Goal: Contribute content

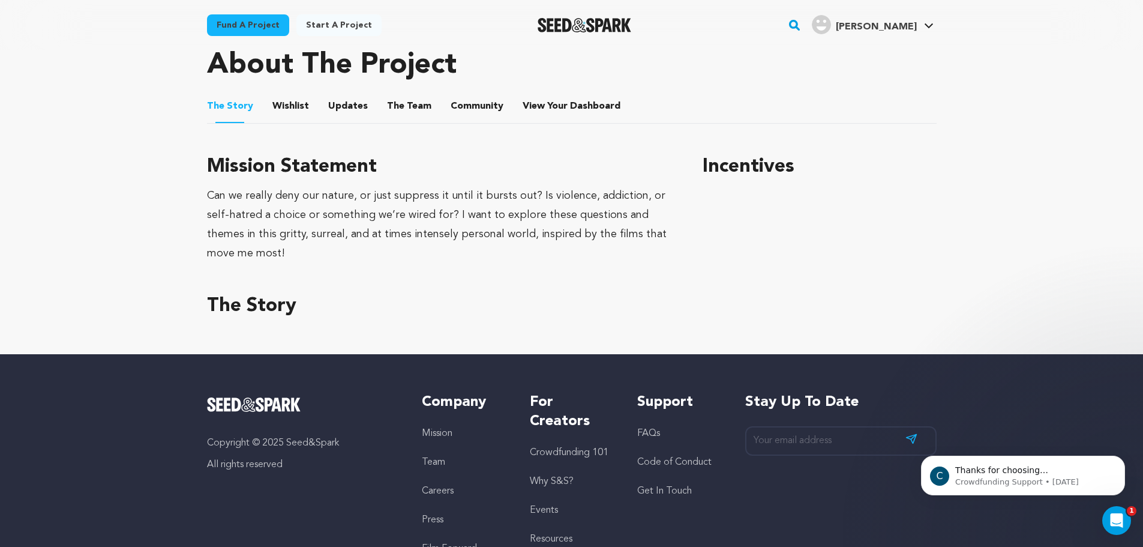
scroll to position [480, 0]
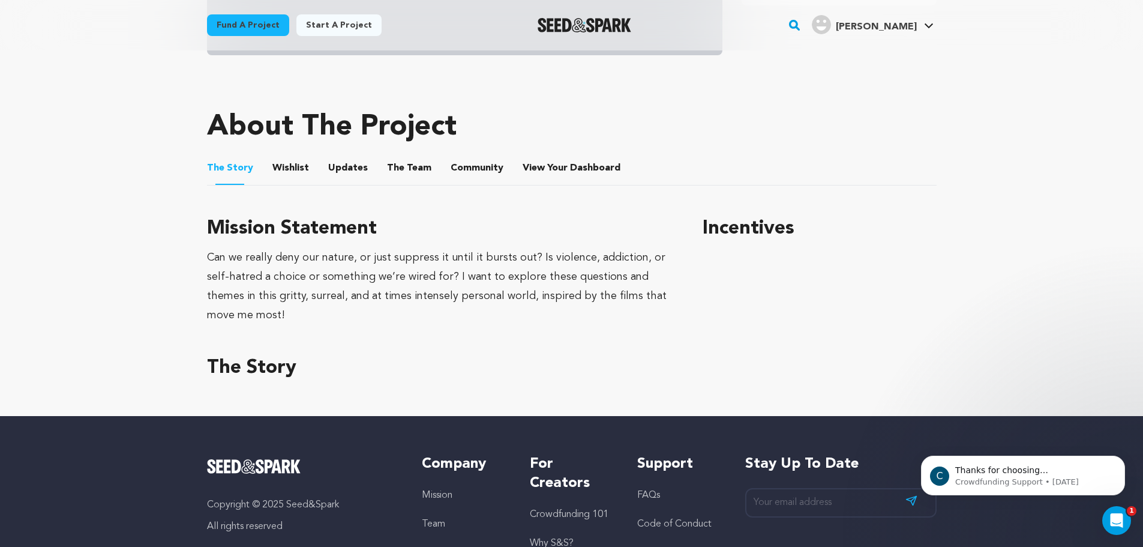
click at [296, 169] on button "Wishlist" at bounding box center [290, 170] width 29 height 29
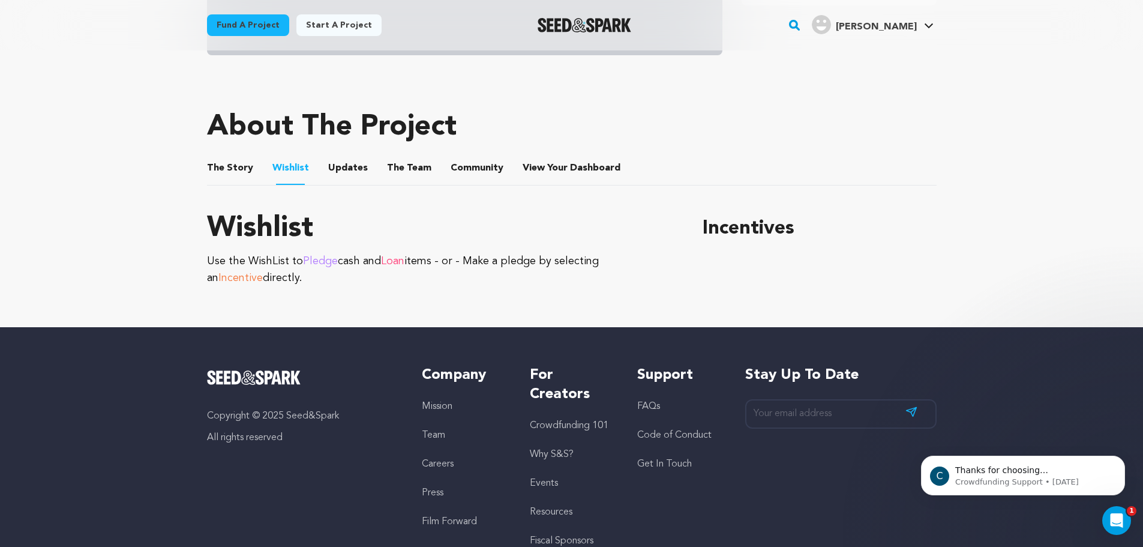
click at [239, 172] on button "The Story" at bounding box center [229, 170] width 29 height 29
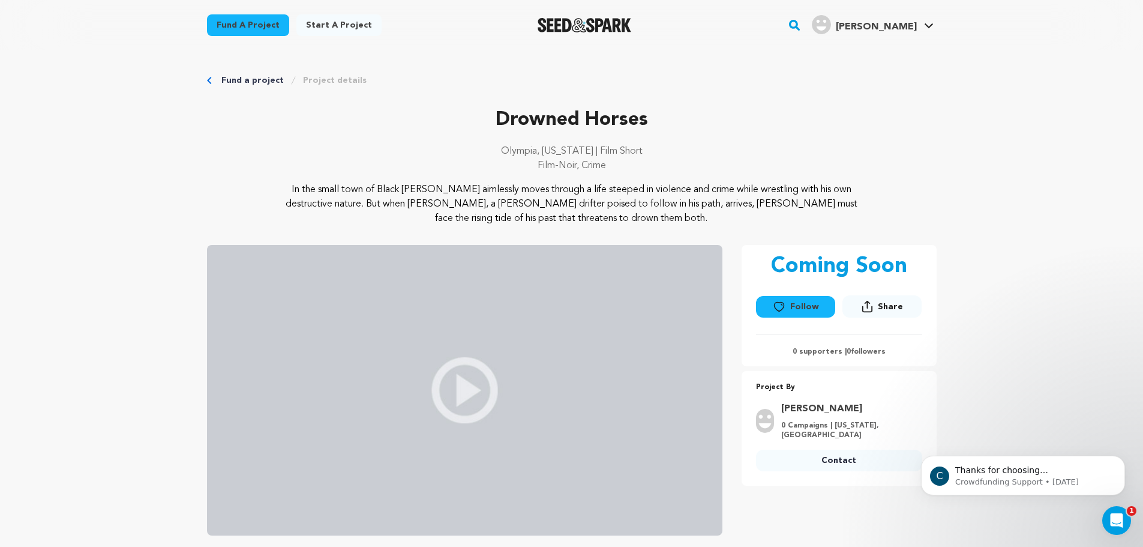
click at [344, 84] on link "Project details" at bounding box center [335, 80] width 64 height 12
click at [868, 60] on link "My Projects" at bounding box center [893, 53] width 134 height 26
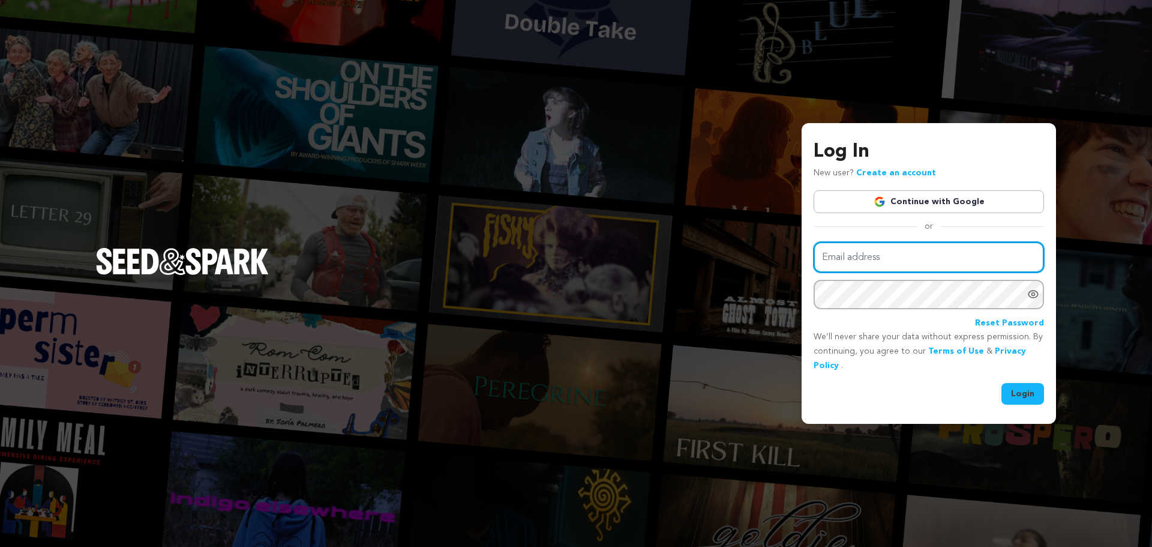
type input "ConnorRubin1024@gmail.com"
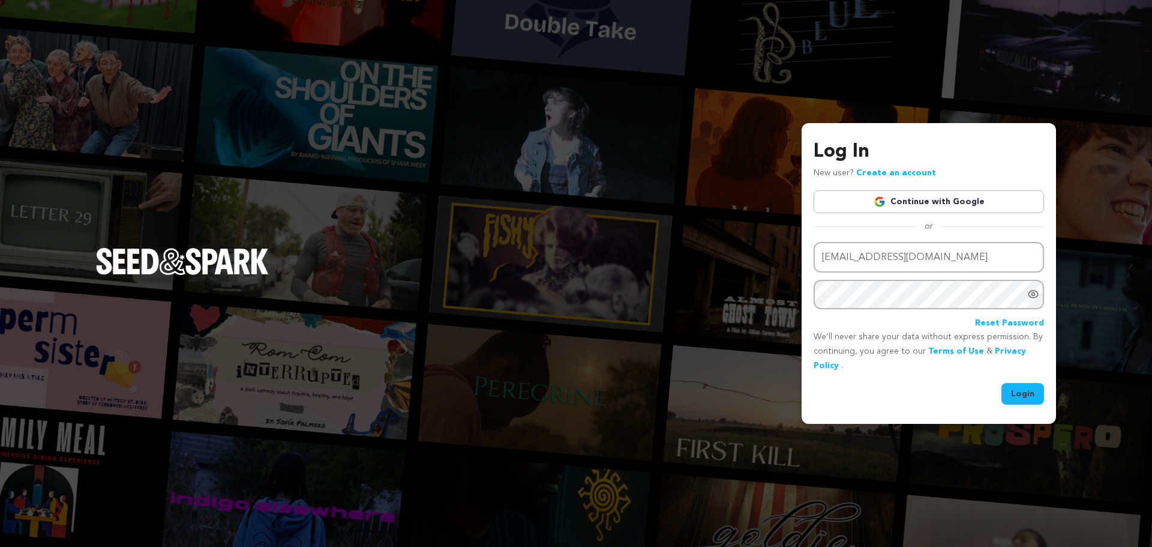
click at [1030, 394] on button "Login" at bounding box center [1022, 394] width 43 height 22
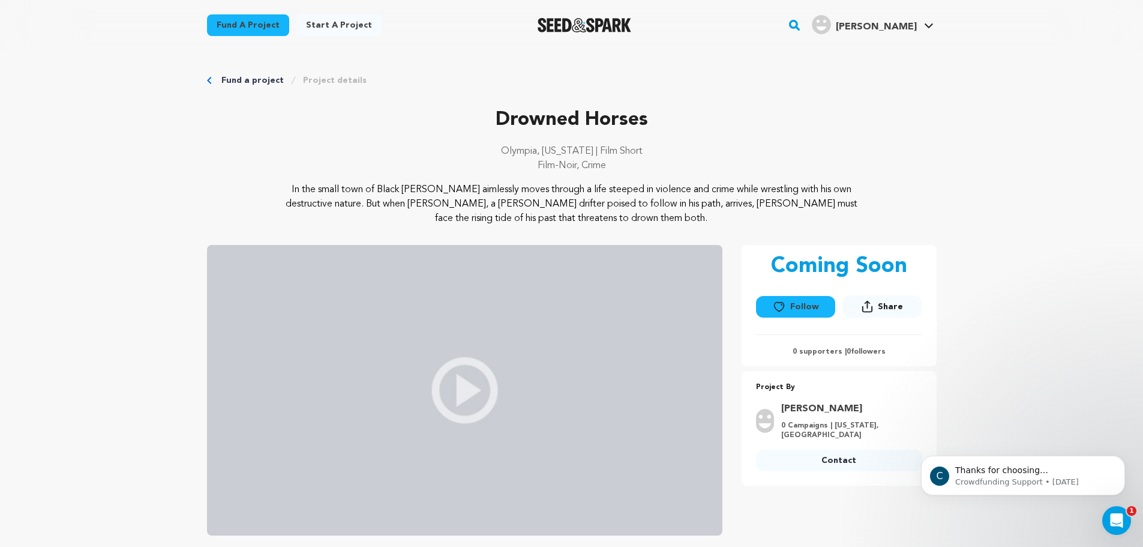
click at [913, 26] on span "[PERSON_NAME]" at bounding box center [876, 27] width 81 height 10
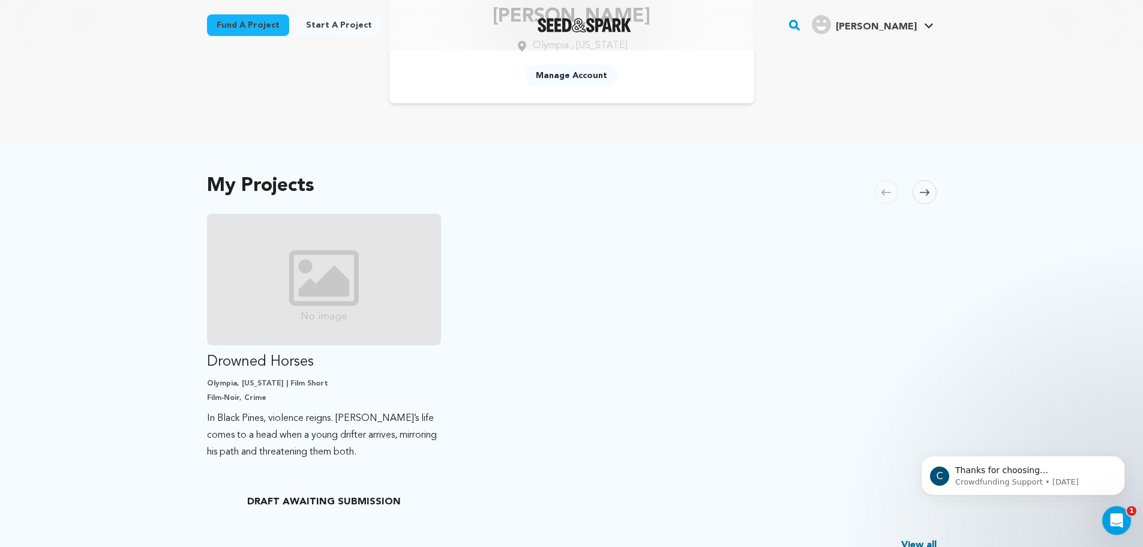
scroll to position [160, 0]
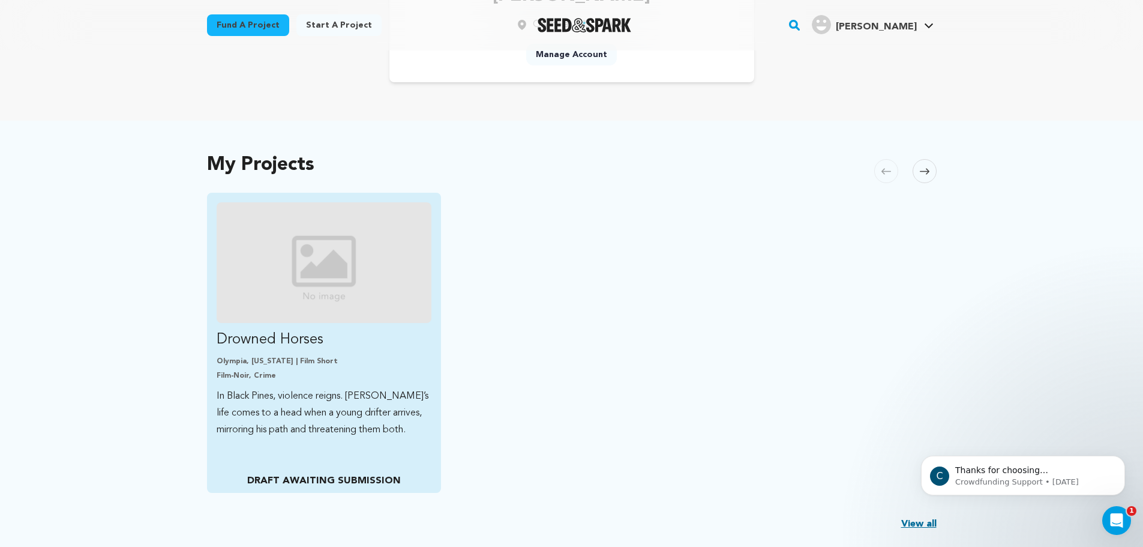
click at [334, 396] on p "In Black Pines, violence reigns. Jack’s life comes to a head when a young drift…" at bounding box center [324, 413] width 215 height 50
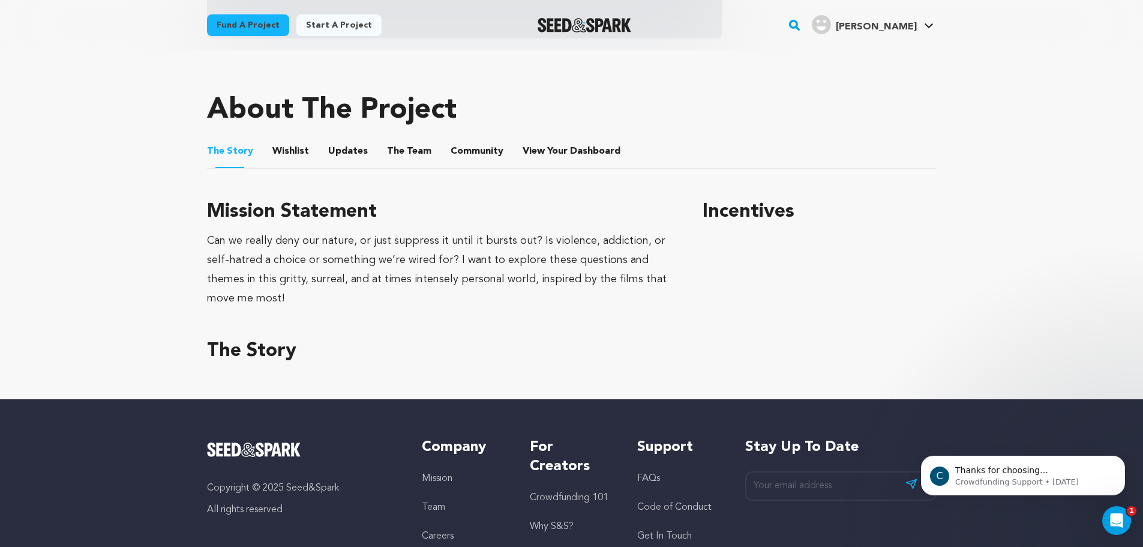
scroll to position [480, 0]
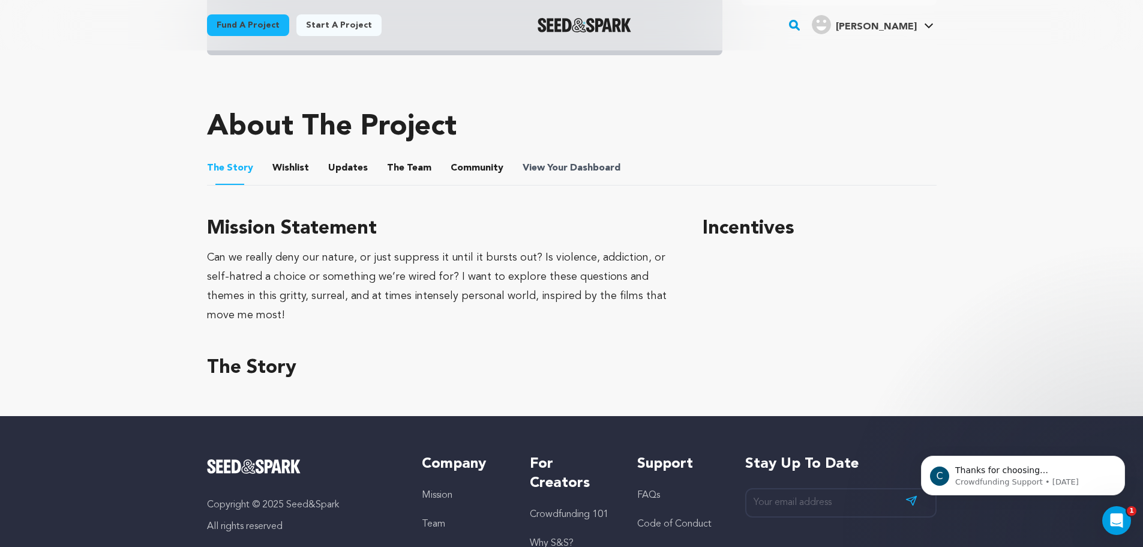
click at [578, 165] on span "Dashboard" at bounding box center [595, 168] width 50 height 14
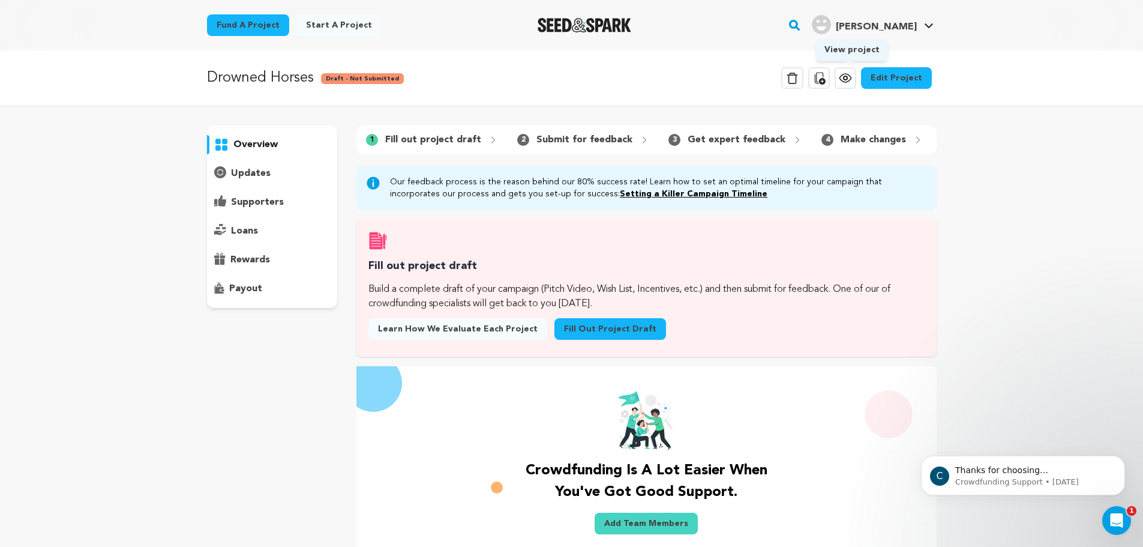
click at [929, 86] on link "Edit Project" at bounding box center [896, 78] width 71 height 22
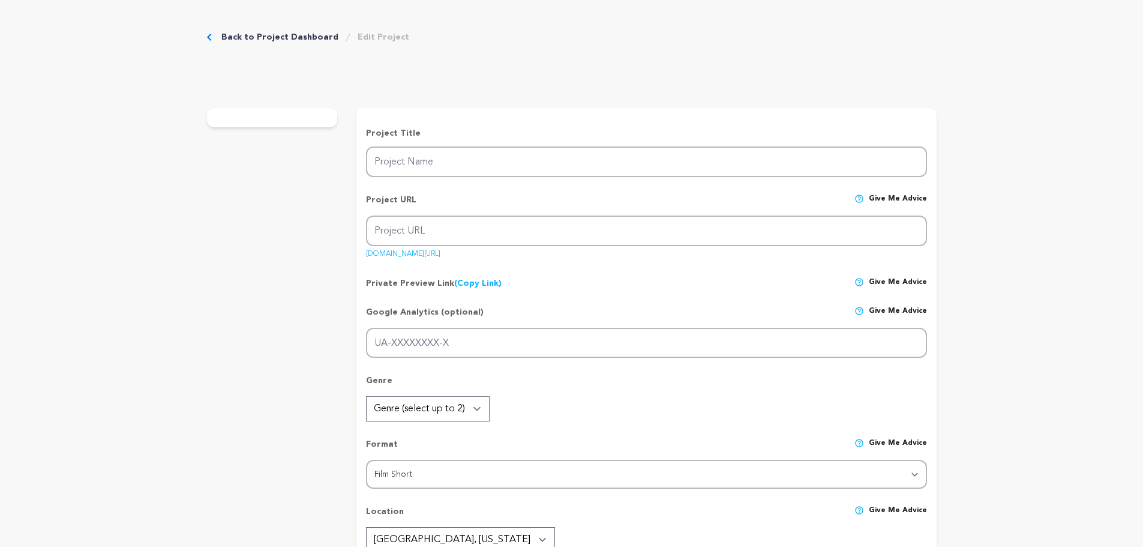
type input "Drowned Horses"
type input "drowned-horses"
type input "In Black Pines, violence reigns. [PERSON_NAME]’s life comes to a head when a yo…"
type textarea "In the small town of Black [PERSON_NAME] aimlessly moves through a life steeped…"
type textarea "Can we really deny our nature, or just suppress it until it bursts out? Is viol…"
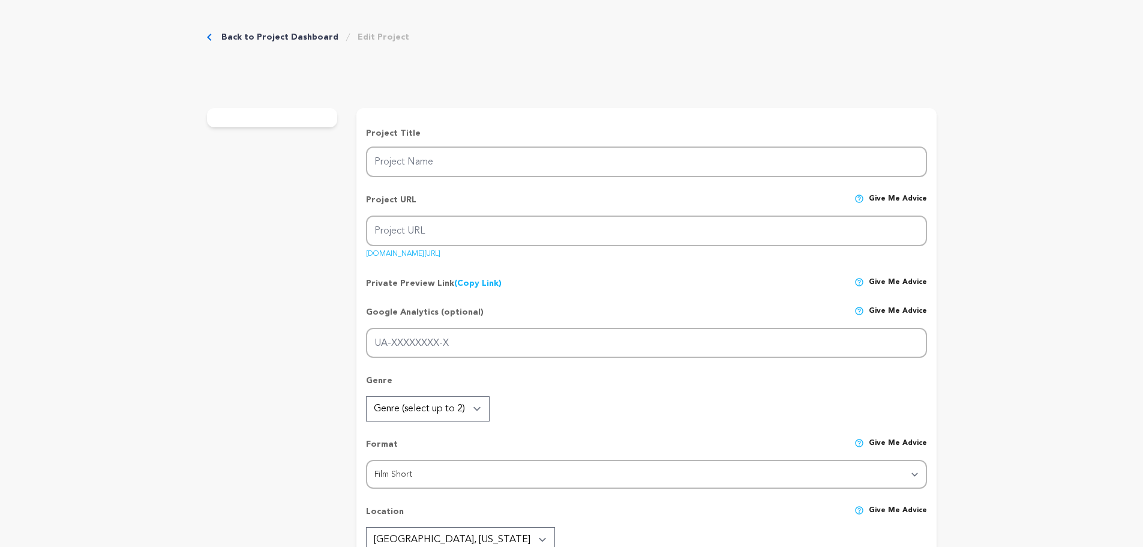
radio input "true"
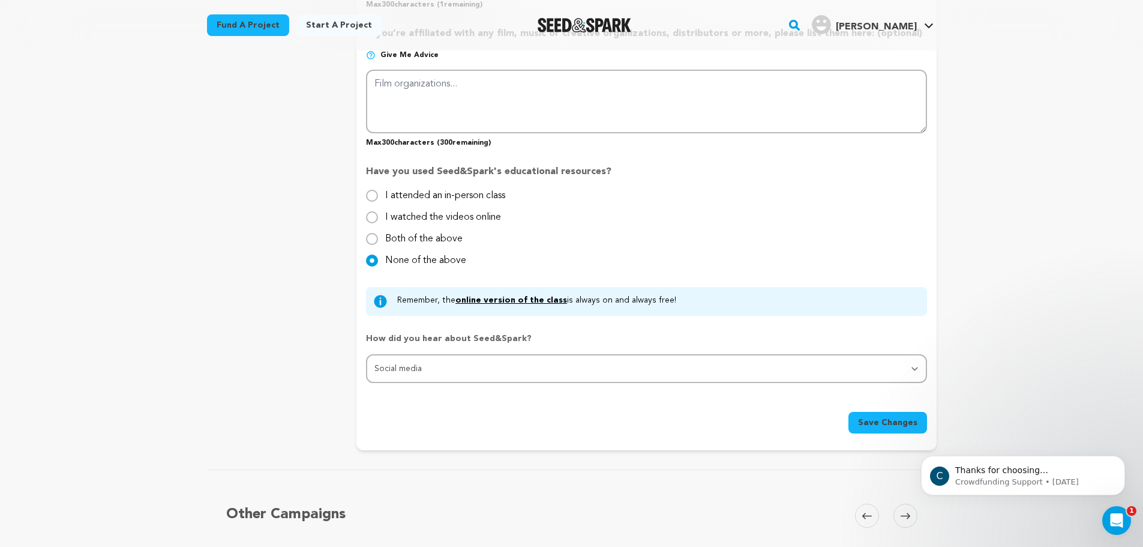
scroll to position [1120, 0]
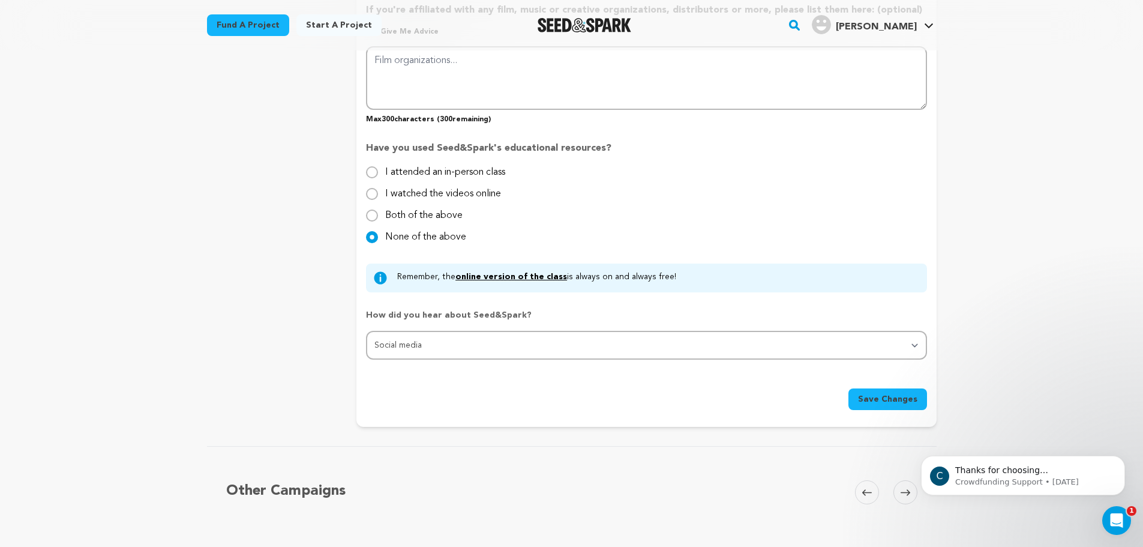
click at [894, 401] on span "Save Changes" at bounding box center [887, 399] width 59 height 12
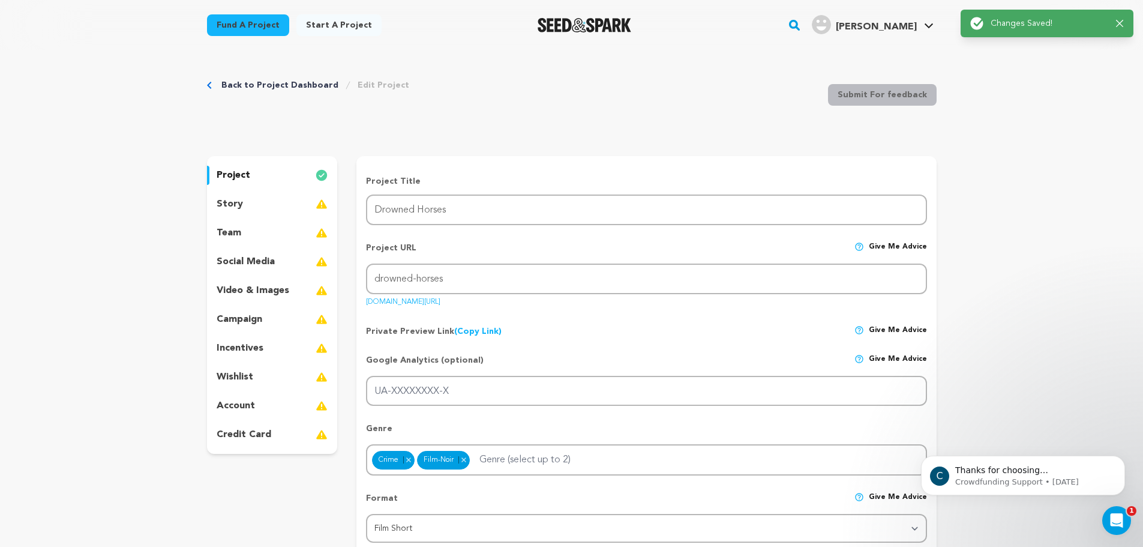
scroll to position [0, 0]
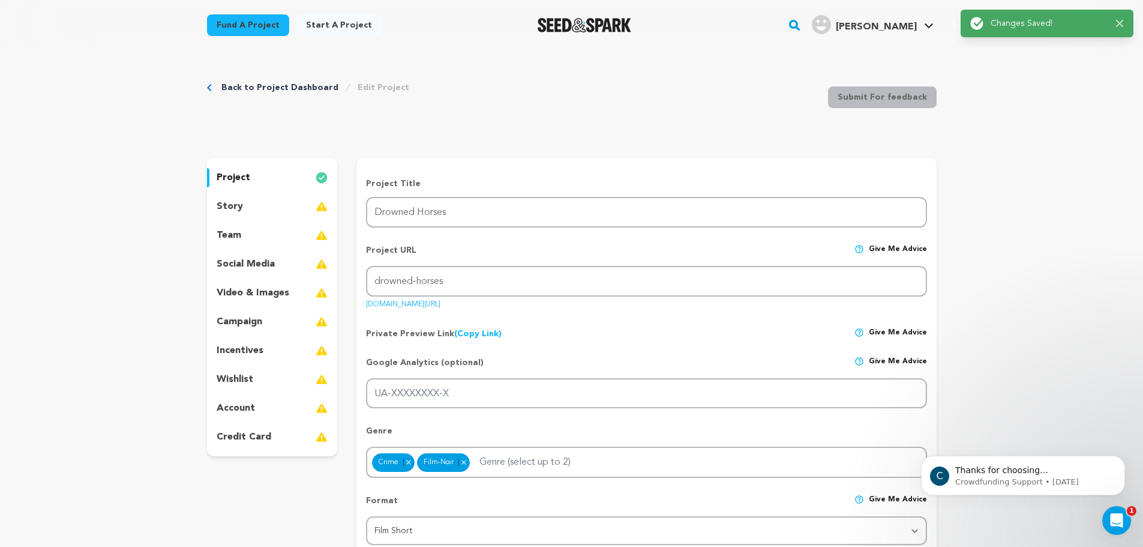
click at [286, 208] on div "story" at bounding box center [272, 206] width 131 height 19
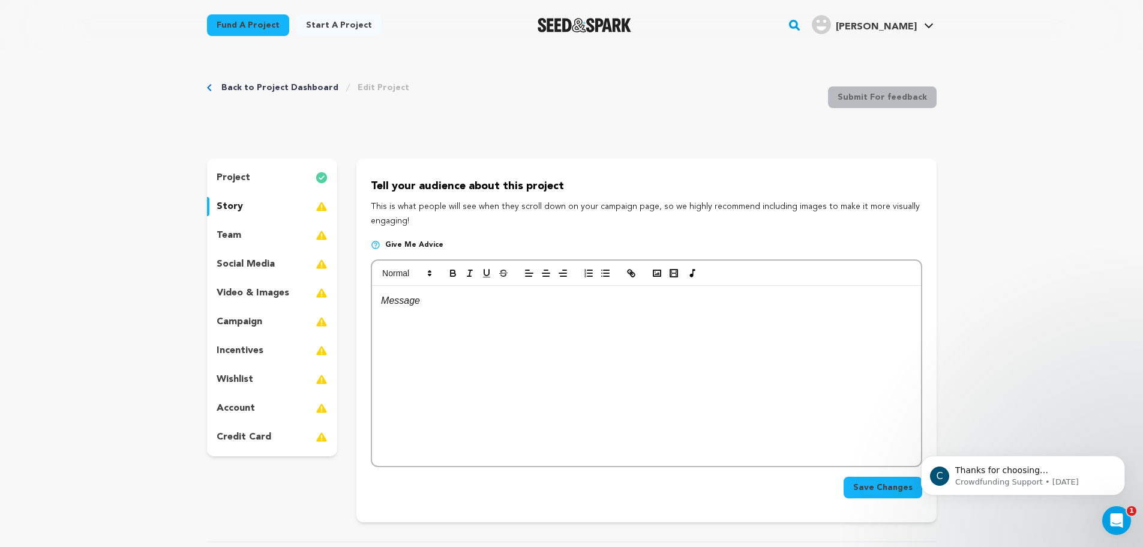
click at [270, 232] on div "team" at bounding box center [272, 235] width 131 height 19
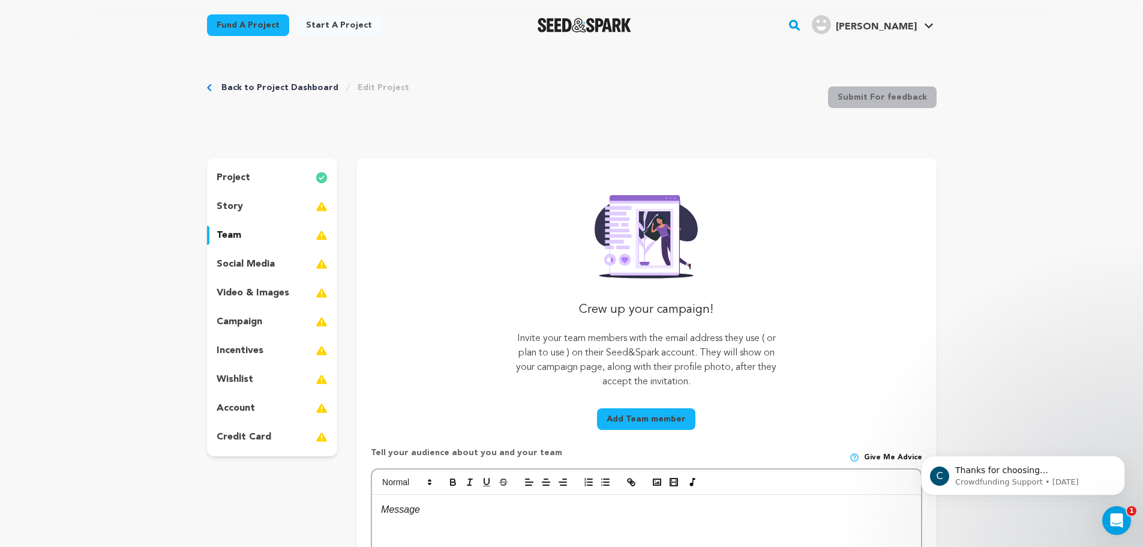
click at [259, 288] on p "video & images" at bounding box center [253, 293] width 73 height 14
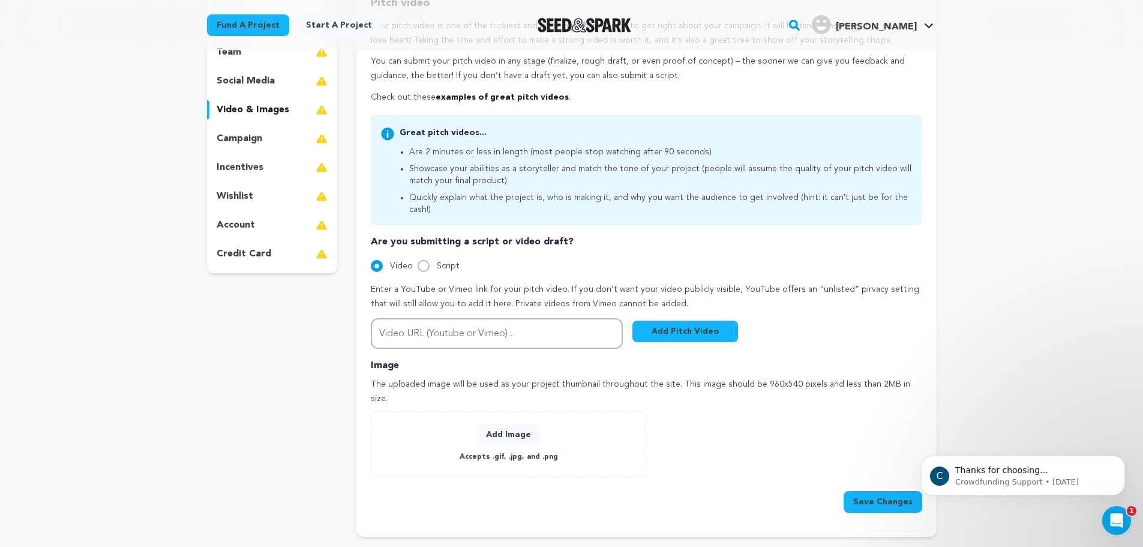
scroll to position [160, 0]
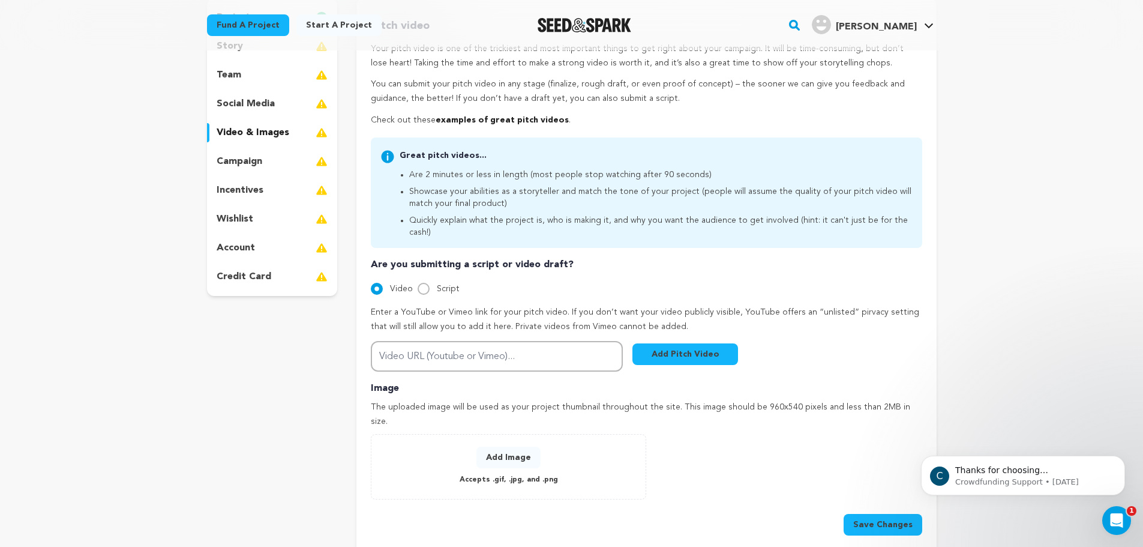
click at [269, 79] on div "team" at bounding box center [272, 74] width 131 height 19
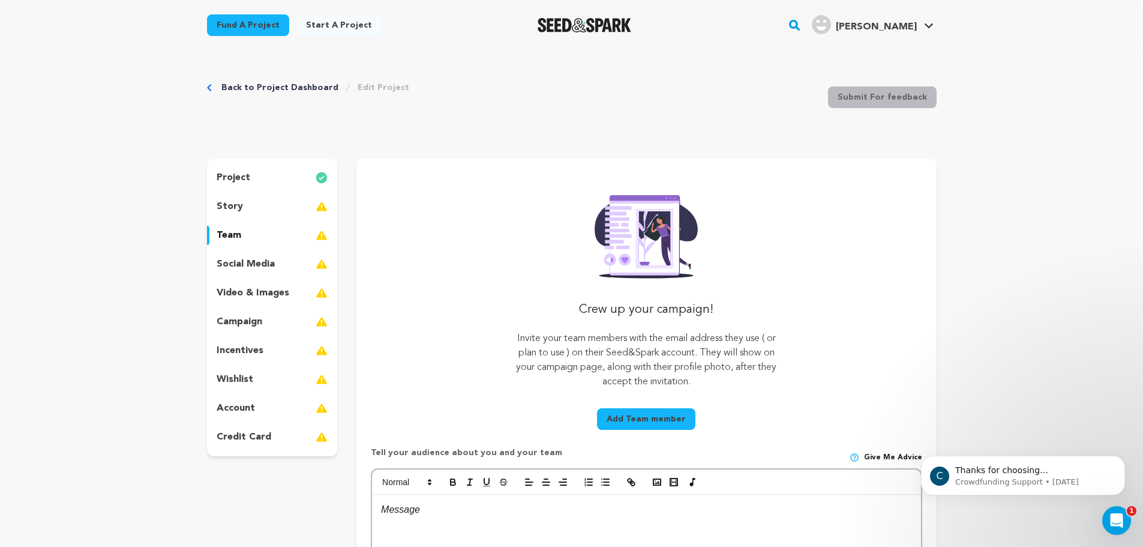
click at [255, 197] on div "story" at bounding box center [272, 206] width 131 height 19
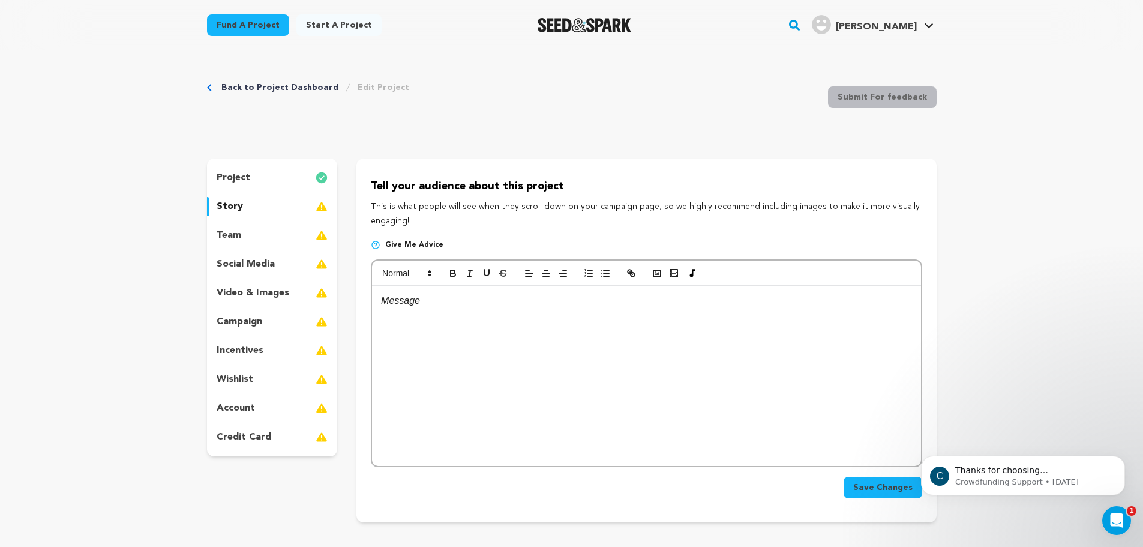
click at [394, 299] on p at bounding box center [646, 301] width 530 height 16
